Goal: Task Accomplishment & Management: Manage account settings

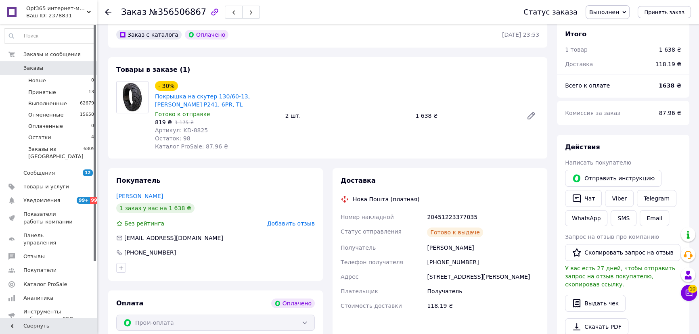
scroll to position [36, 0]
click at [626, 13] on icon at bounding box center [624, 12] width 4 height 4
click at [620, 28] on li "Принят" at bounding box center [607, 28] width 43 height 12
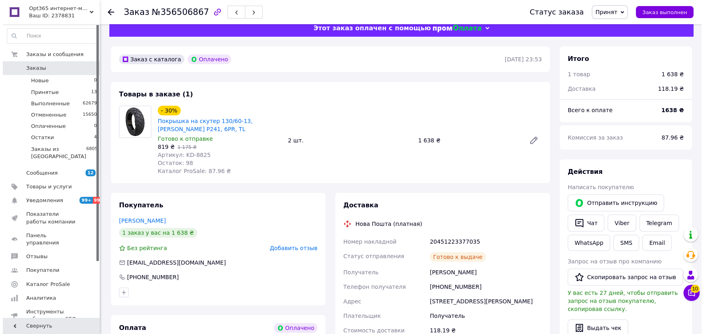
scroll to position [0, 0]
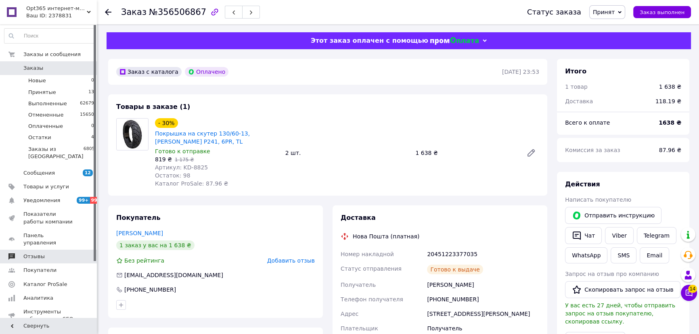
click at [48, 253] on span "Отзывы" at bounding box center [48, 256] width 51 height 7
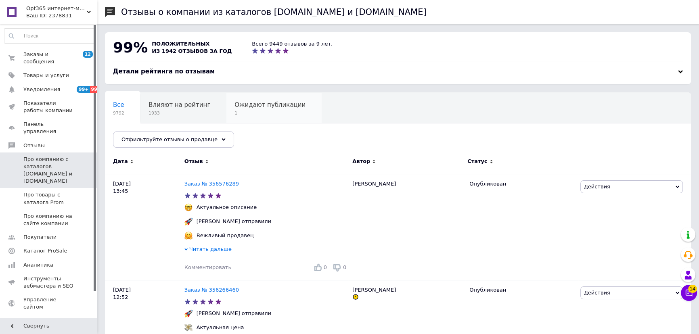
click at [260, 98] on div "Ожидают публикации 1" at bounding box center [273, 108] width 95 height 31
